Goal: Task Accomplishment & Management: Manage account settings

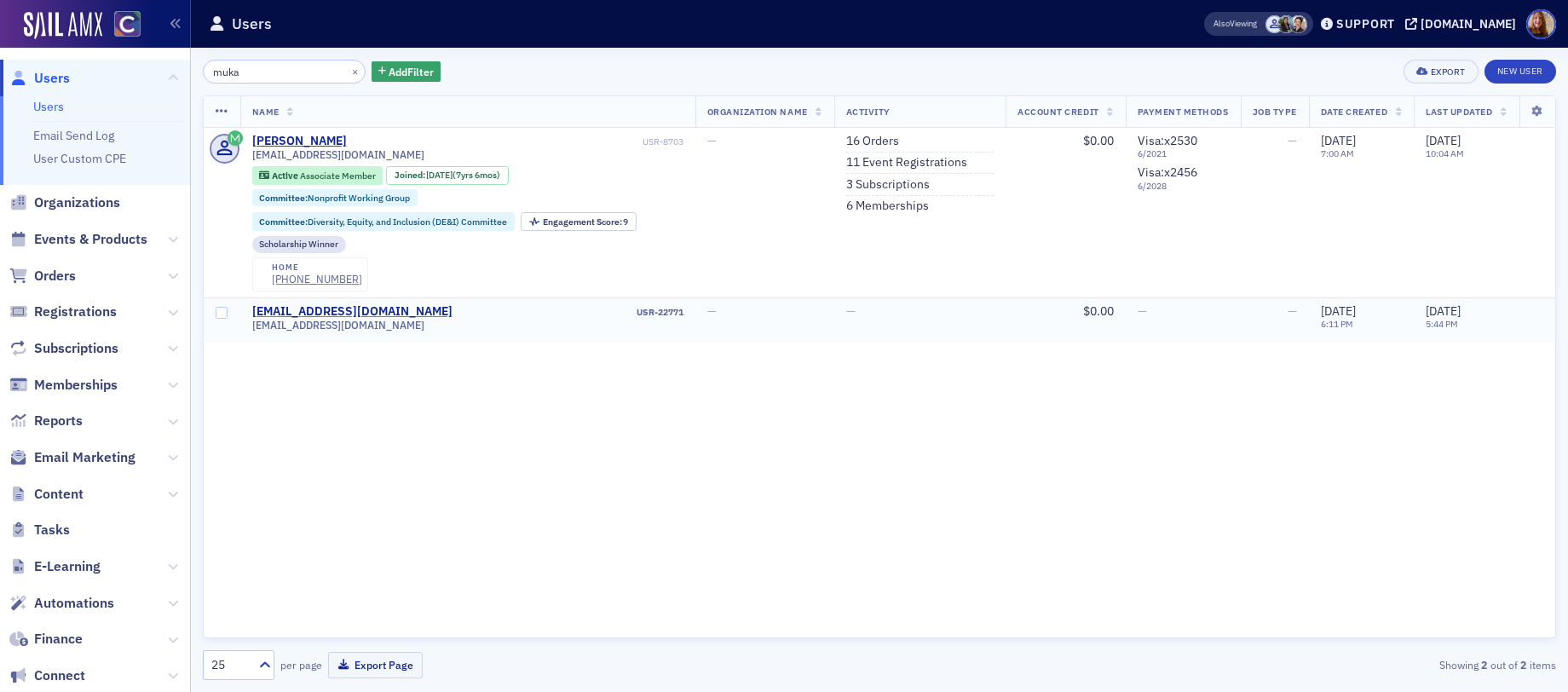
click at [349, 310] on div "[EMAIL_ADDRESS][DOMAIN_NAME]" at bounding box center [352, 312] width 200 height 16
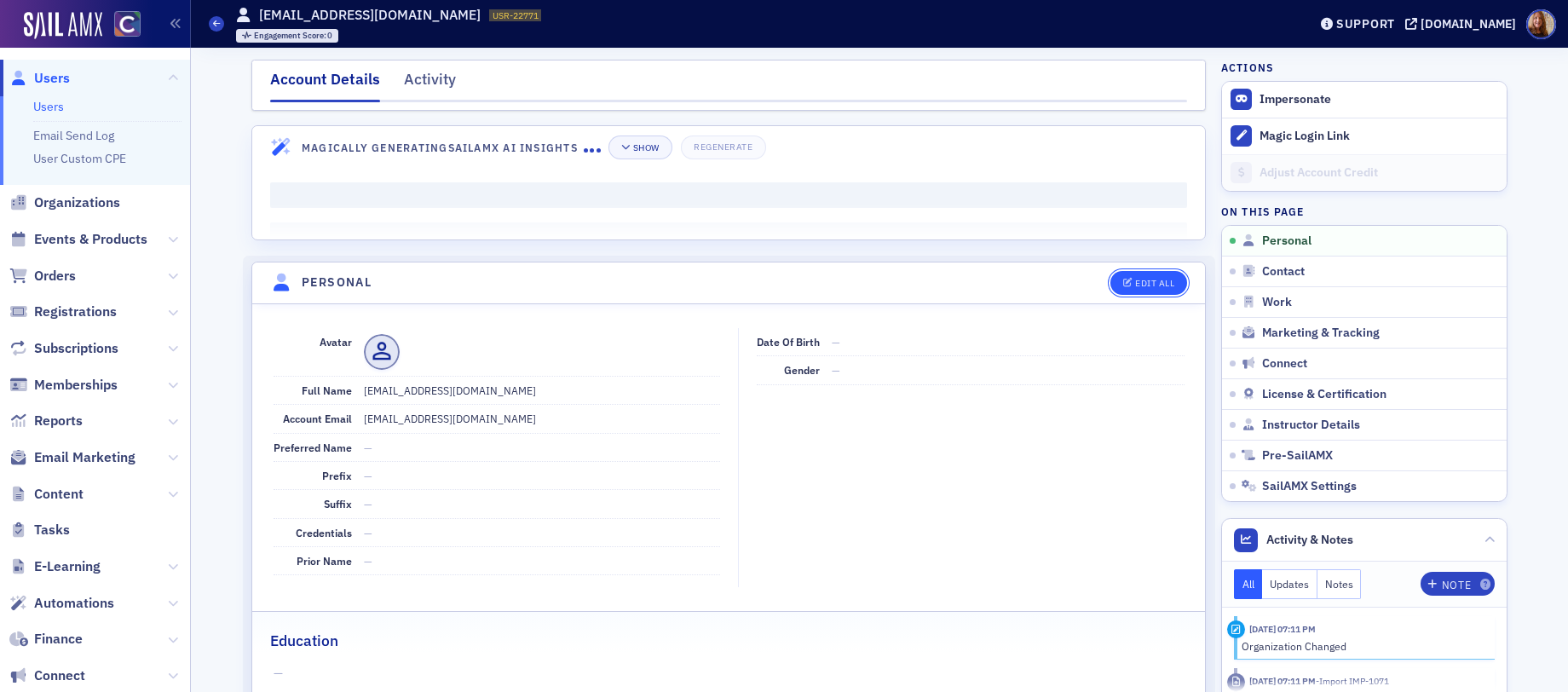
click at [1151, 286] on div "Edit All" at bounding box center [1155, 284] width 39 height 10
select select "US"
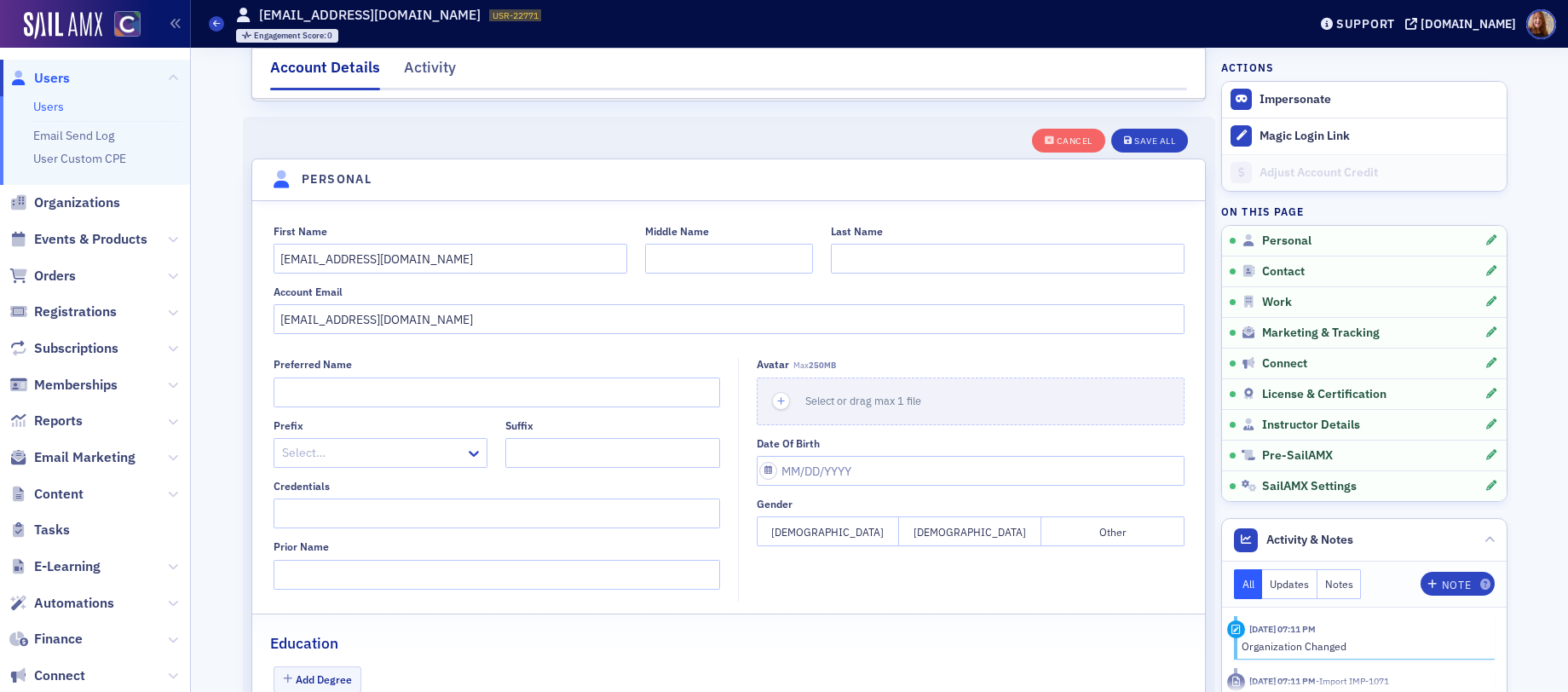
scroll to position [199, 0]
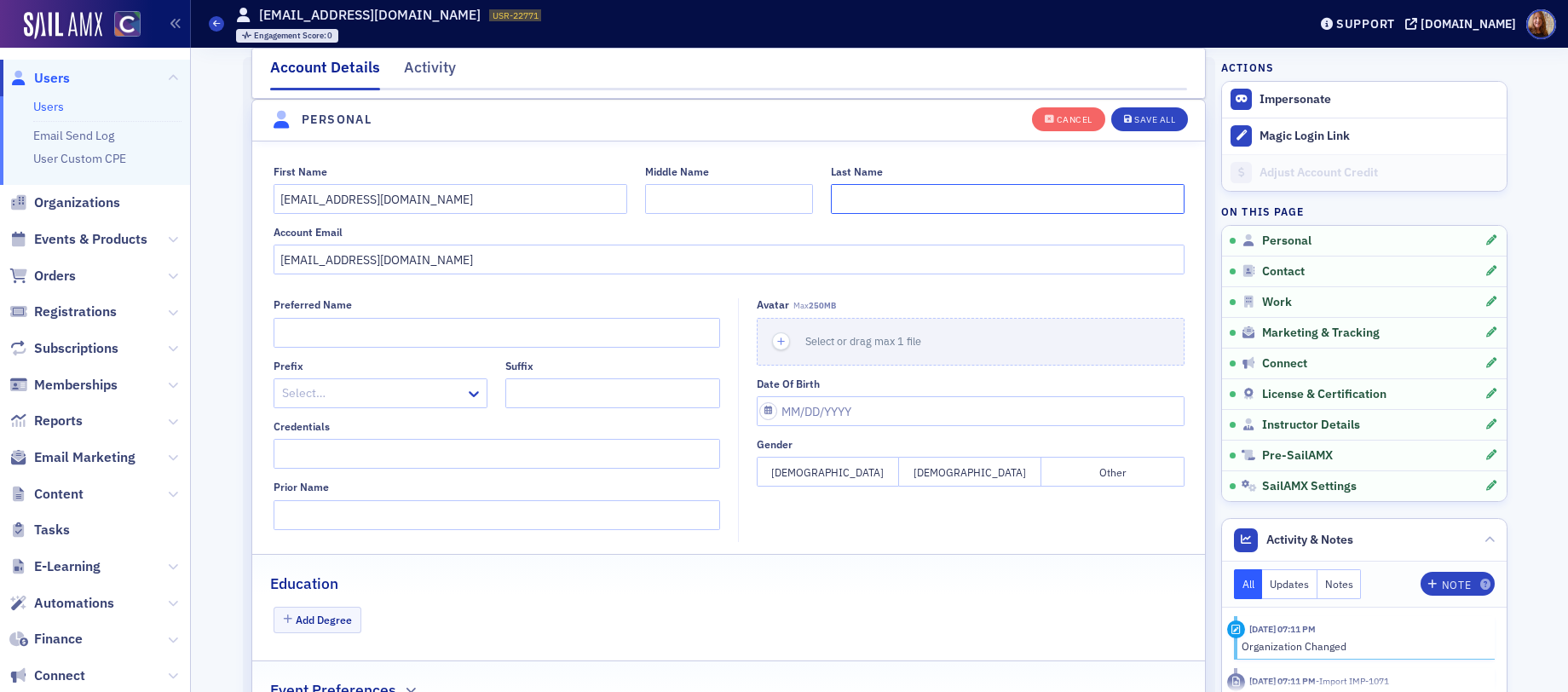
click at [876, 199] on input "Last Name" at bounding box center [1007, 199] width 354 height 30
type input "Muka"
drag, startPoint x: 310, startPoint y: 200, endPoint x: 431, endPoint y: 200, distance: 121.0
click at [431, 200] on input "[EMAIL_ADDRESS][DOMAIN_NAME]" at bounding box center [451, 199] width 354 height 30
click at [274, 198] on input "haleigh" at bounding box center [451, 199] width 354 height 30
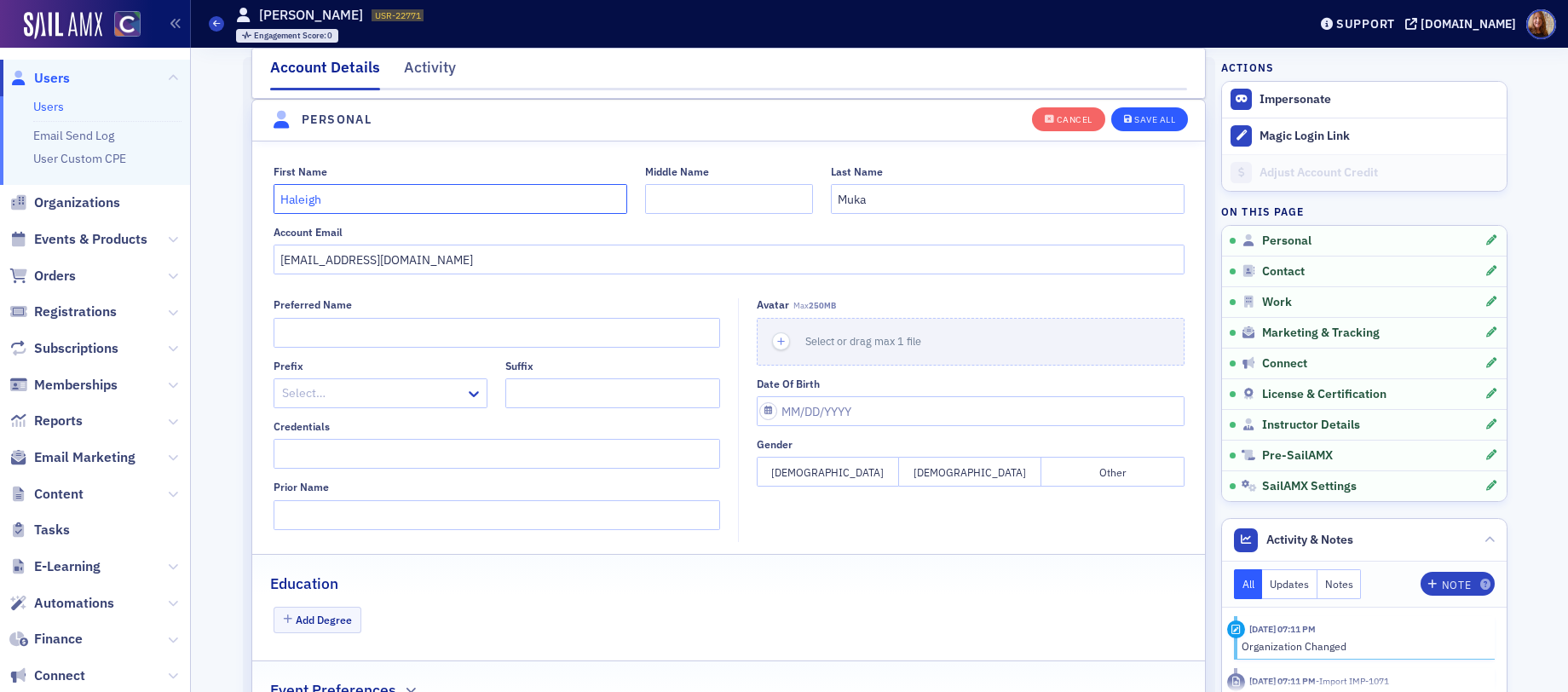
type input "Haleigh"
click at [1144, 125] on button "Save All" at bounding box center [1150, 118] width 77 height 23
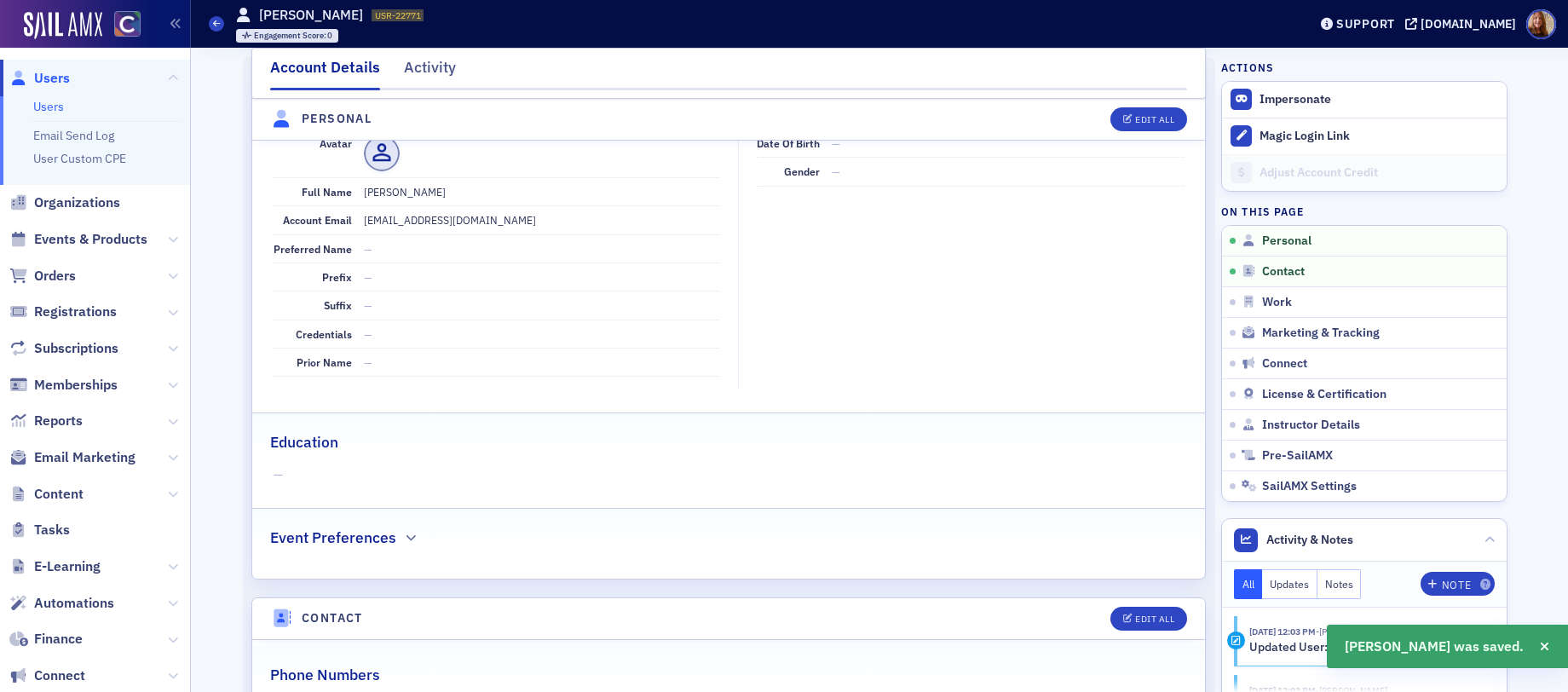
click at [410, 190] on dd "[PERSON_NAME]" at bounding box center [541, 192] width 356 height 27
copy dd "[PERSON_NAME]"
drag, startPoint x: 64, startPoint y: 101, endPoint x: 55, endPoint y: 102, distance: 9.1
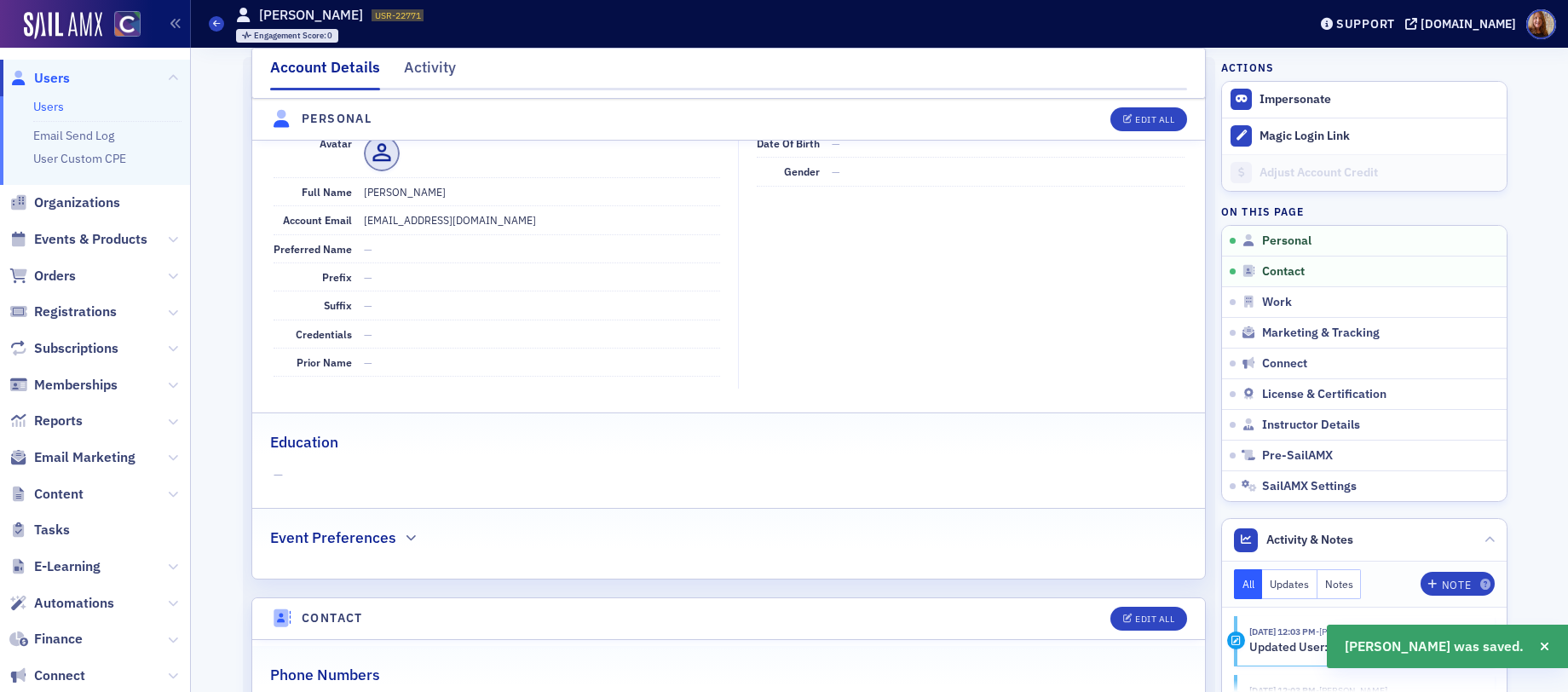
click at [64, 101] on li "Users" at bounding box center [107, 106] width 148 height 17
click at [55, 102] on link "Users" at bounding box center [48, 106] width 30 height 16
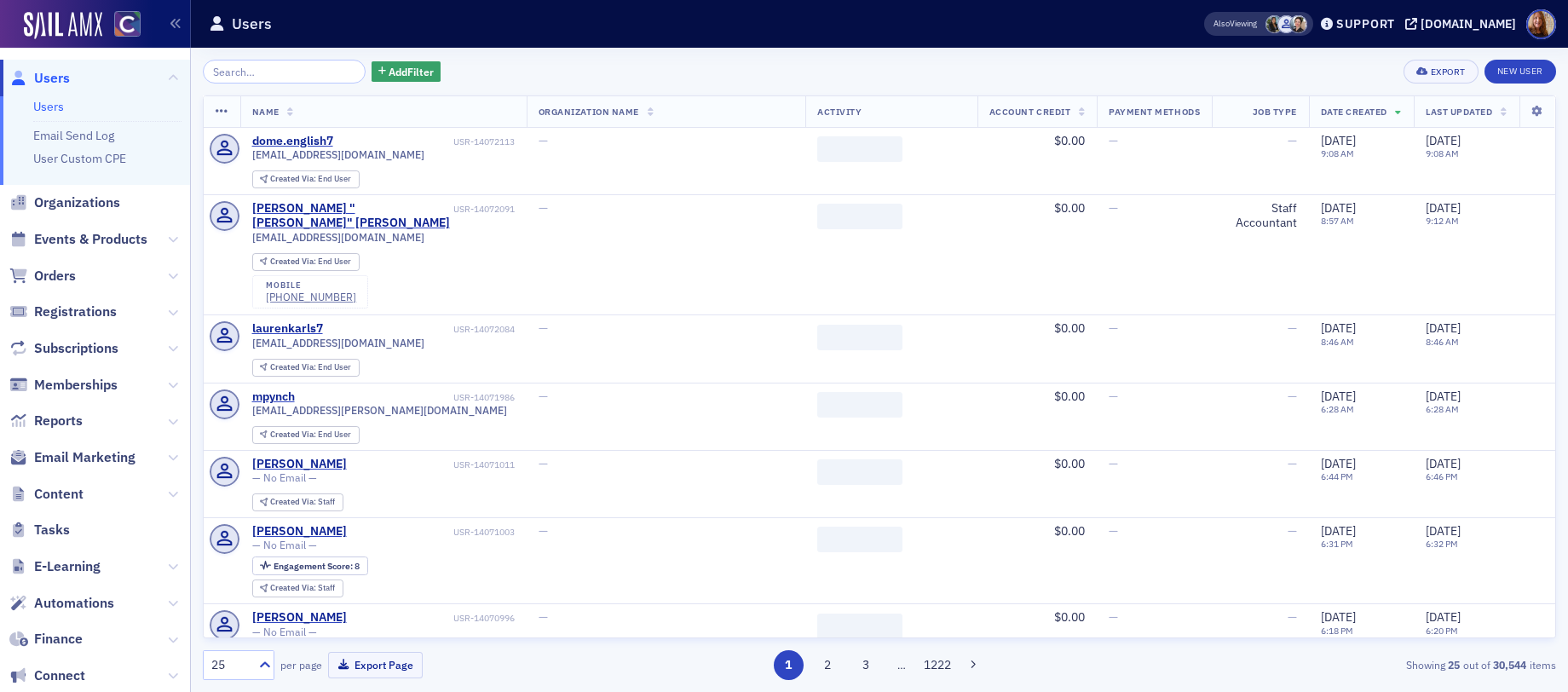
click at [259, 64] on input "search" at bounding box center [284, 71] width 163 height 23
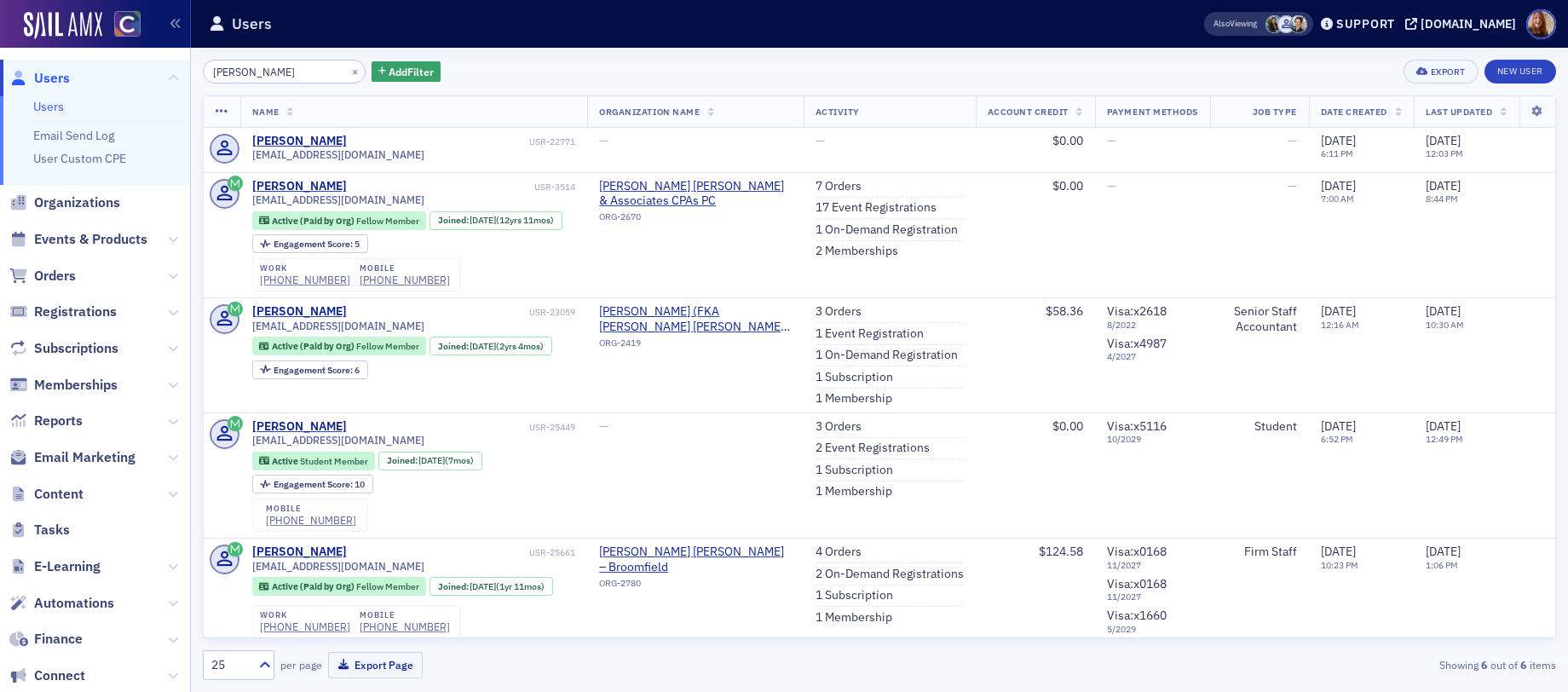
type input "[PERSON_NAME]"
click at [46, 98] on link "Users" at bounding box center [48, 106] width 30 height 16
click at [348, 70] on button "×" at bounding box center [356, 71] width 16 height 16
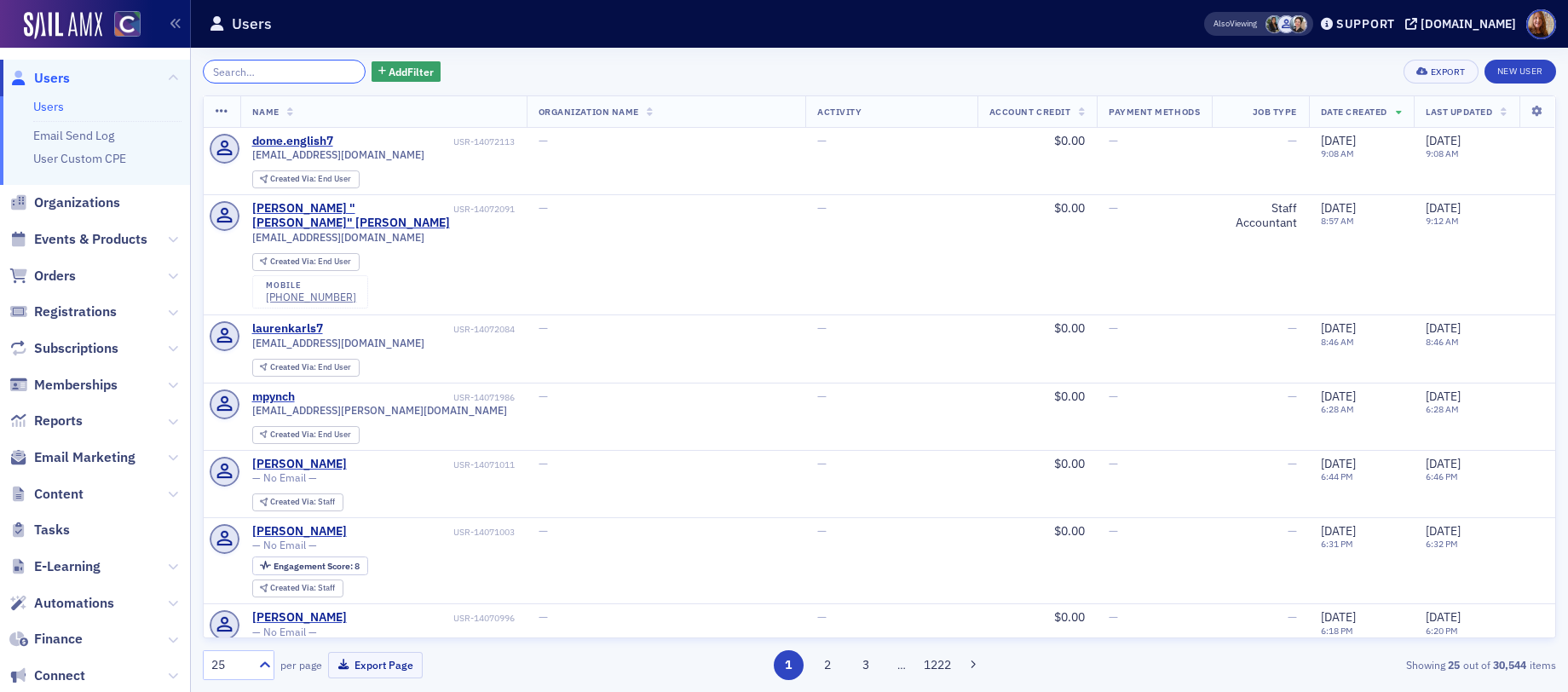
click at [283, 75] on input "search" at bounding box center [284, 71] width 163 height 23
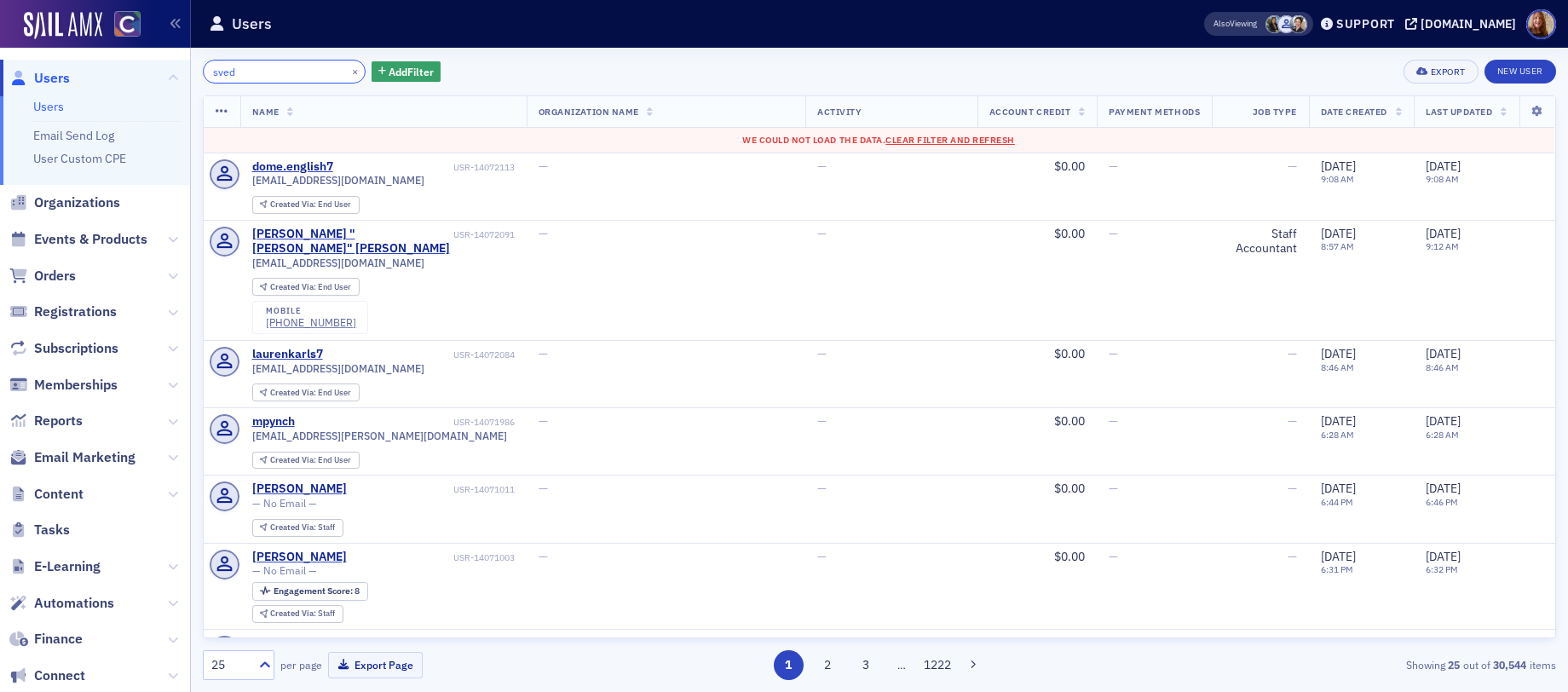
click at [255, 67] on input "sved" at bounding box center [284, 71] width 163 height 23
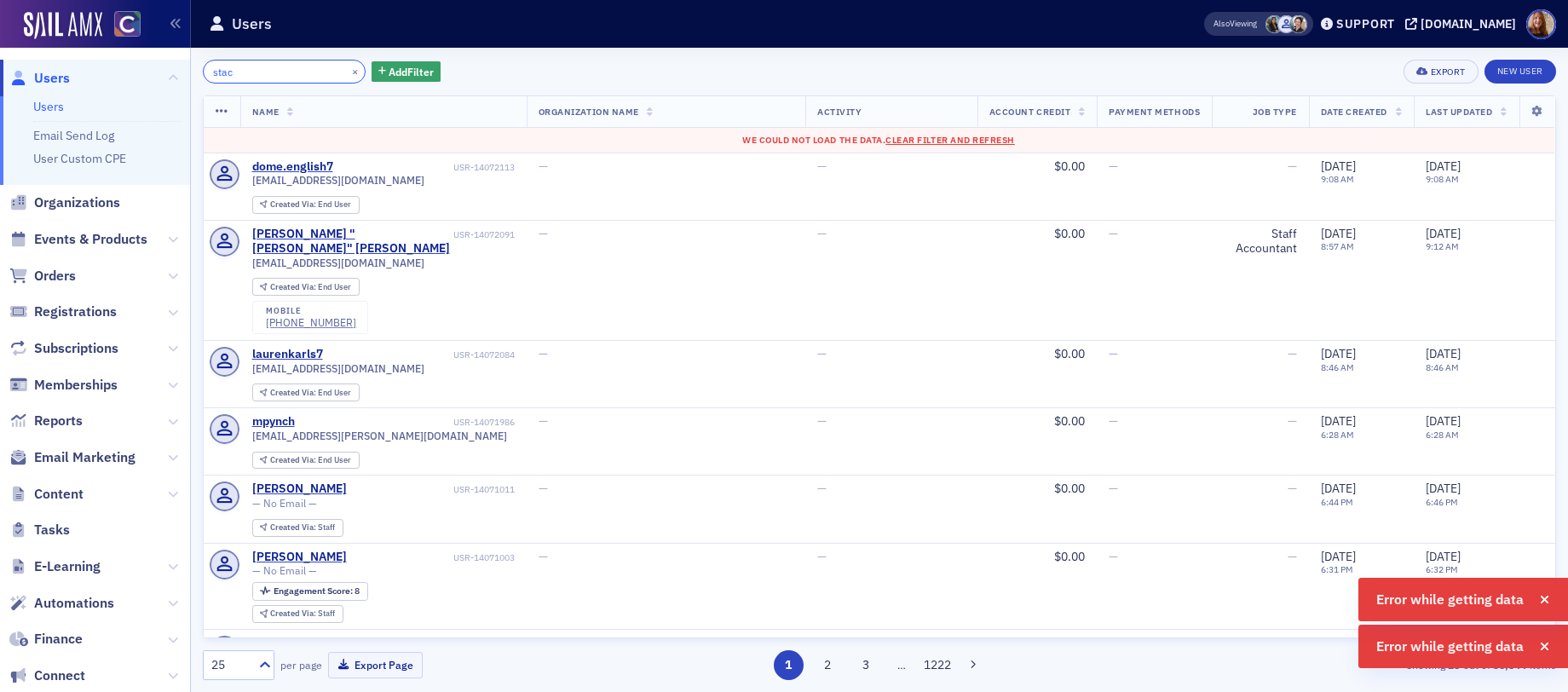
type input "[PERSON_NAME]"
